Goal: Check status

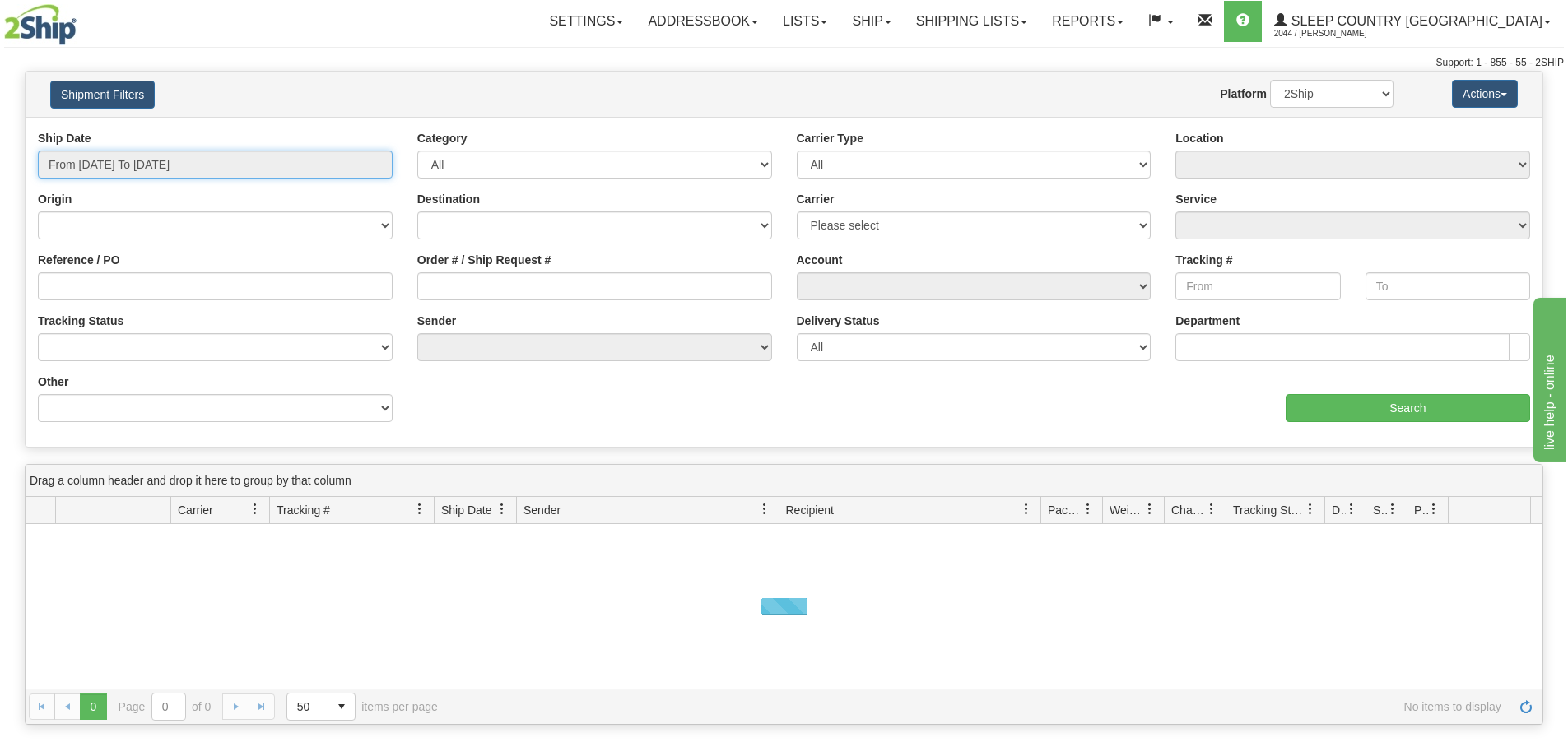
click at [285, 164] on input "From [DATE] To [DATE]" at bounding box center [216, 164] width 355 height 28
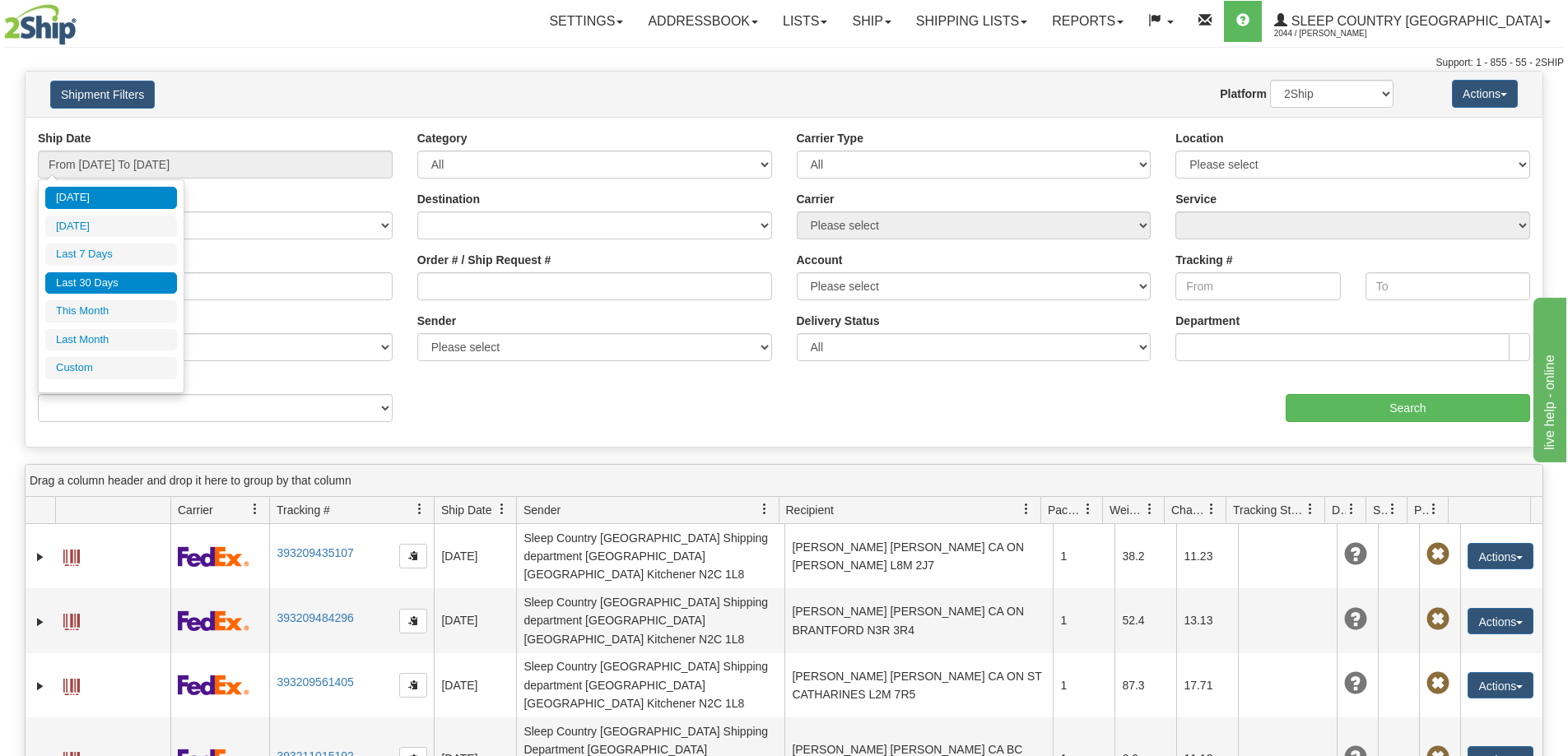
click at [151, 282] on li "Last 30 Days" at bounding box center [110, 284] width 132 height 22
type input "From [DATE] To [DATE]"
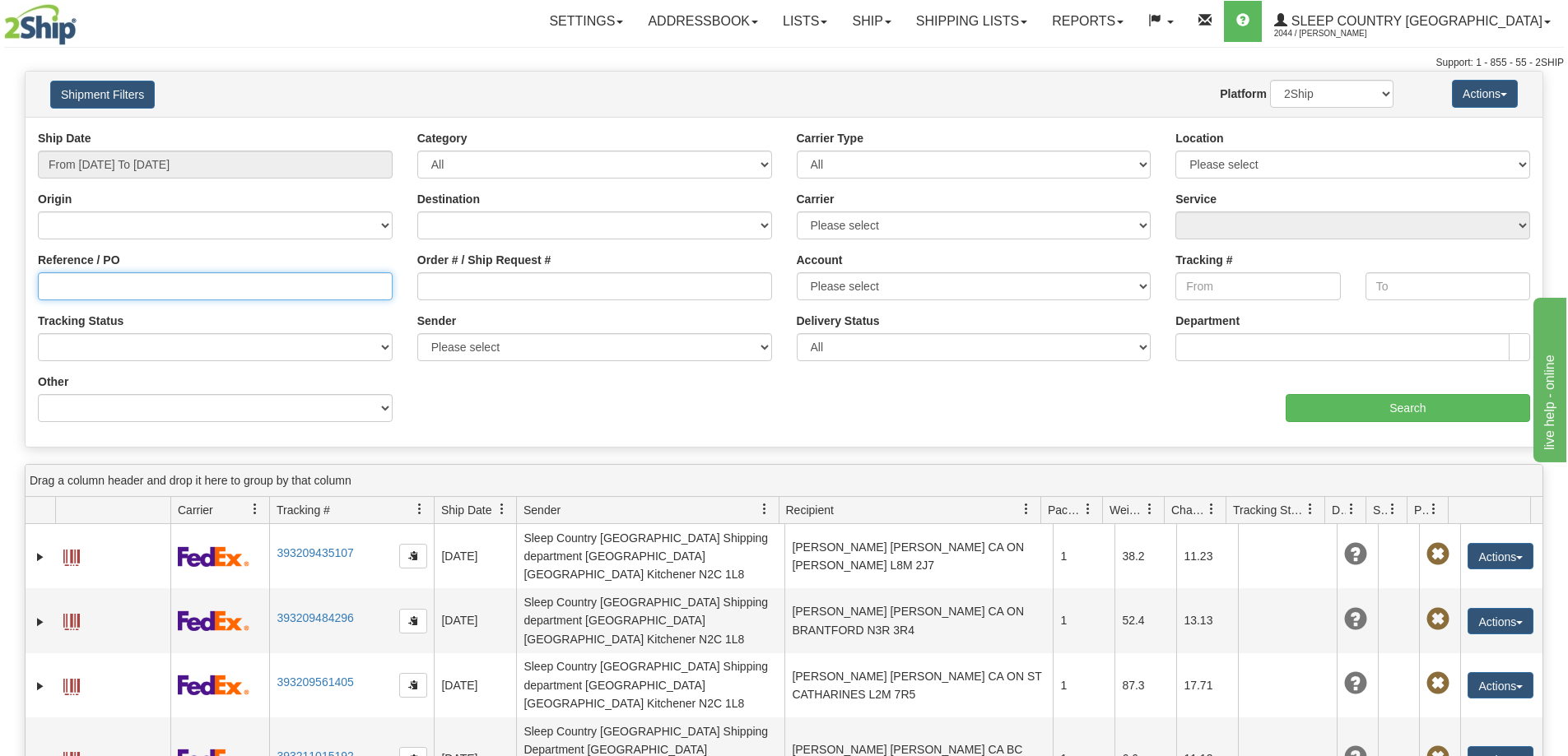
click at [189, 287] on input "Reference / PO" at bounding box center [216, 287] width 355 height 28
paste input "9000I089118"
type input "9000I089118"
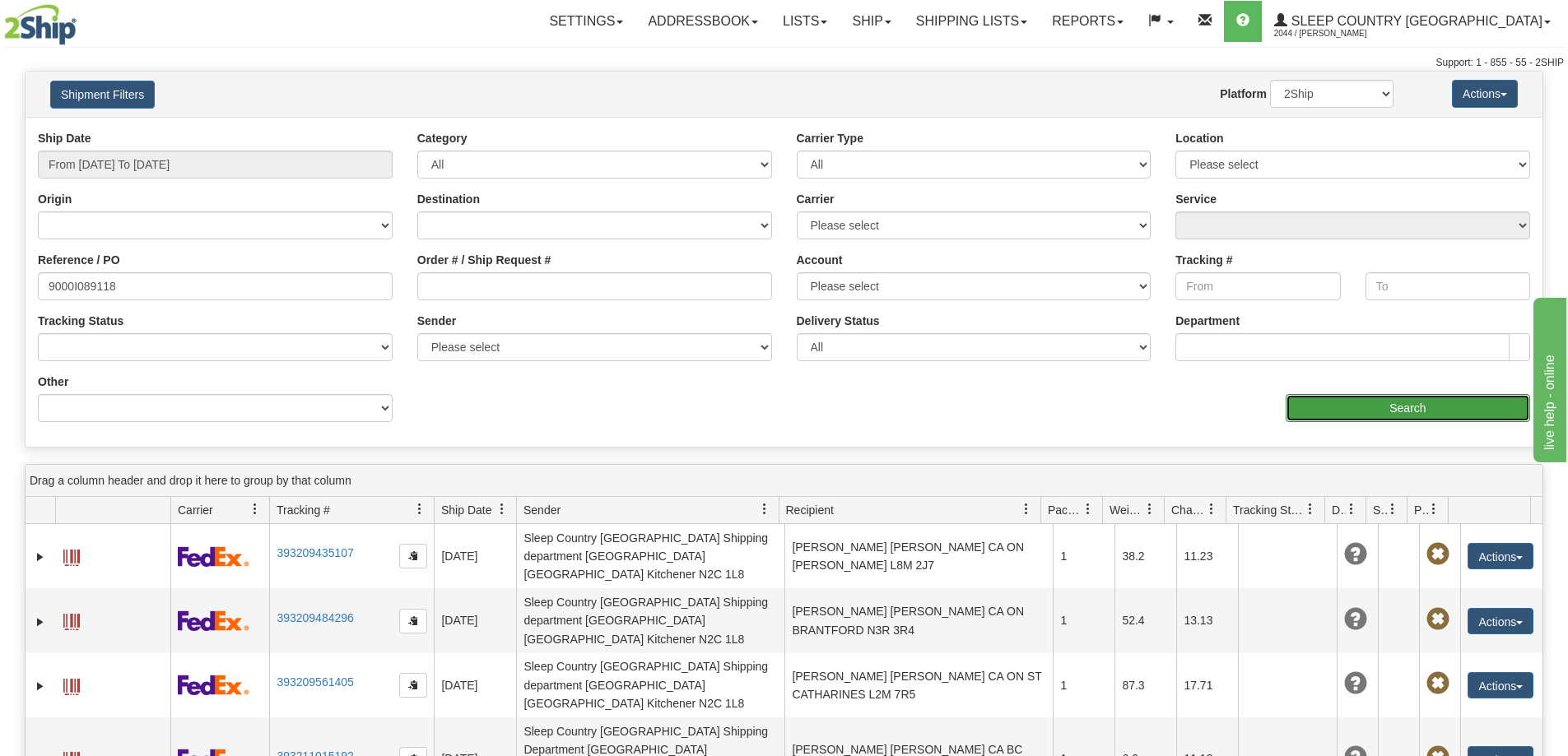
click at [1344, 404] on input "Search" at bounding box center [1407, 408] width 245 height 28
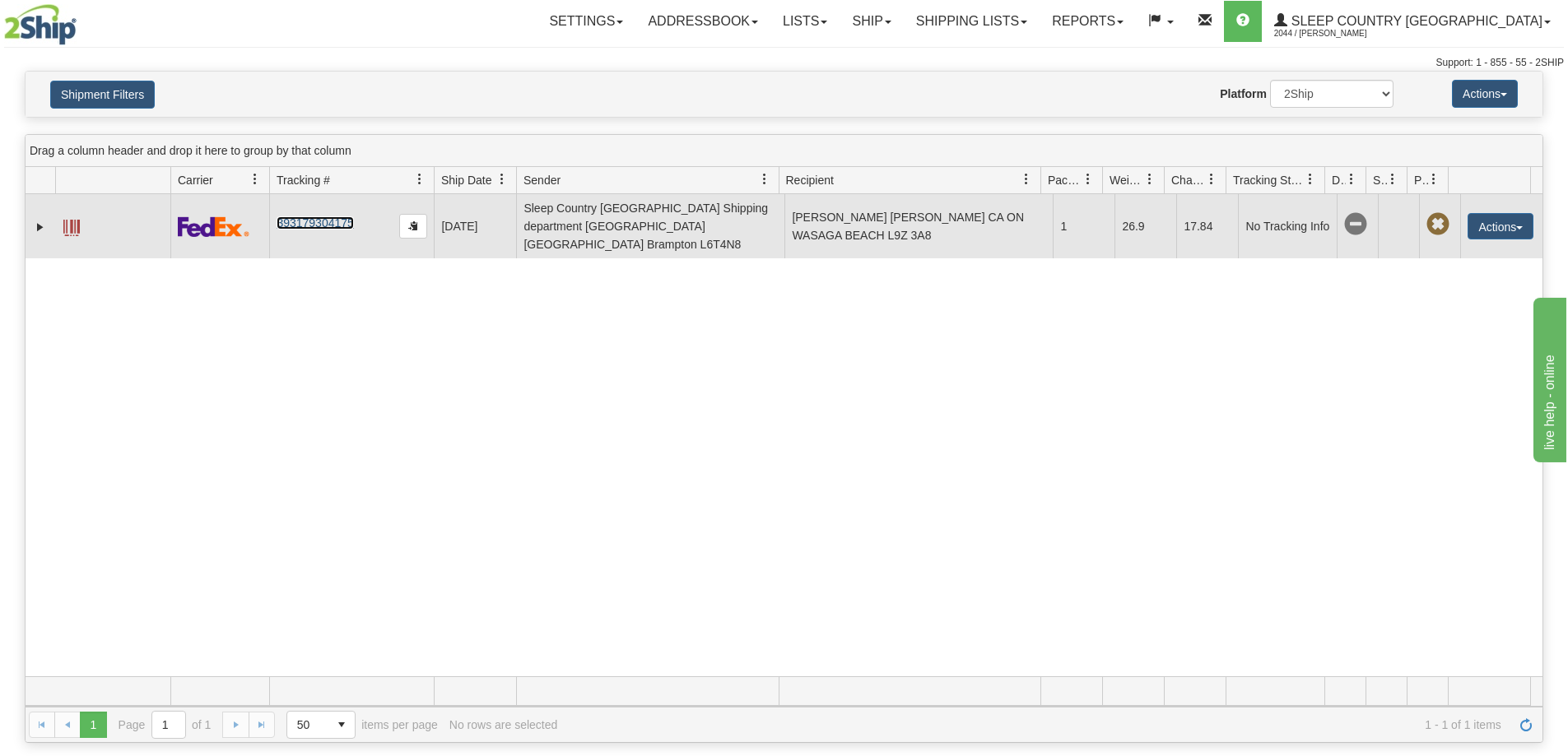
click at [295, 217] on link "393179304175" at bounding box center [315, 223] width 77 height 13
